Goal: Information Seeking & Learning: Understand process/instructions

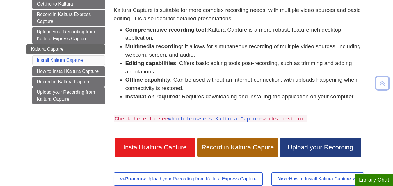
scroll to position [85, 0]
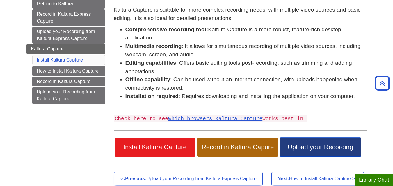
click at [298, 144] on span "Upload your Recording" at bounding box center [320, 148] width 72 height 8
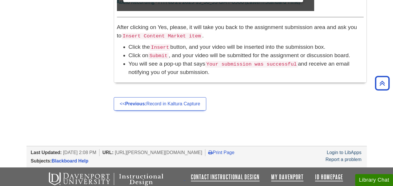
scroll to position [688, 0]
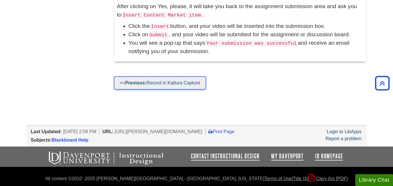
click at [184, 87] on link "<< Previous: Record in Kaltura Capture" at bounding box center [160, 82] width 93 height 13
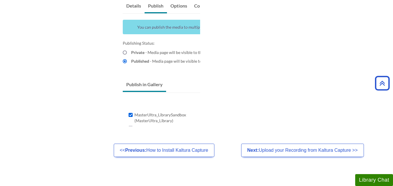
scroll to position [515, 0]
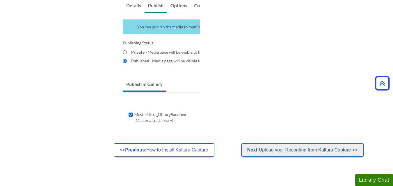
click at [289, 153] on link "Next: Upload your Recording from Kaltura Capture >>" at bounding box center [302, 150] width 123 height 13
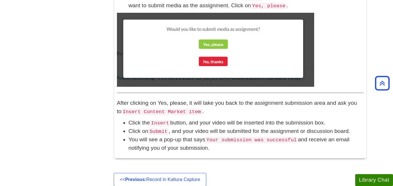
scroll to position [585, 0]
